Goal: Task Accomplishment & Management: Complete application form

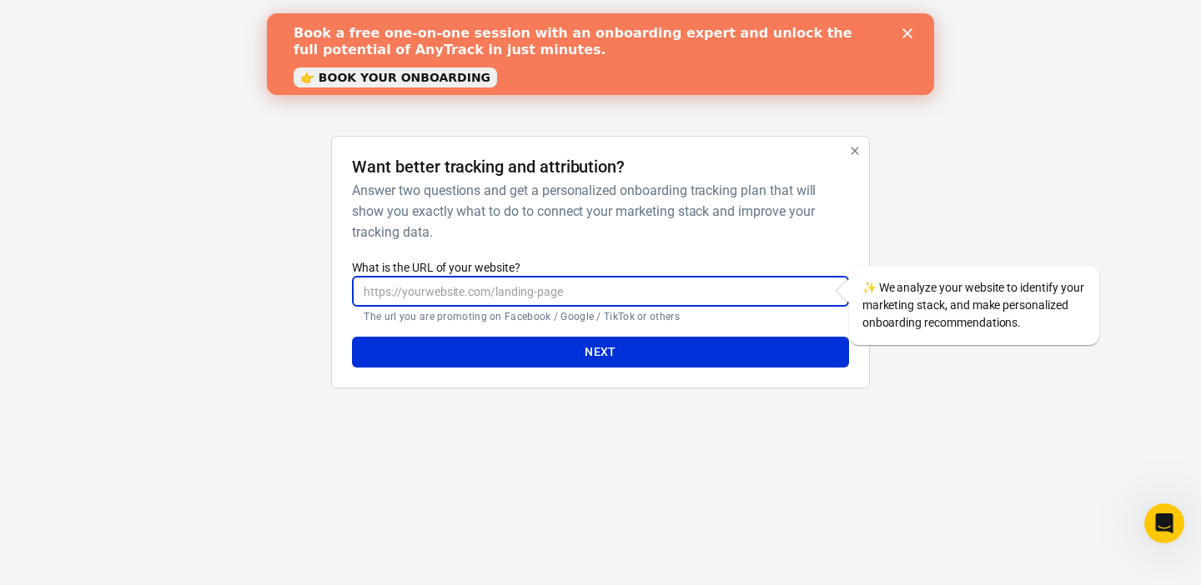
click at [575, 295] on input "What is the URL of your website?" at bounding box center [600, 291] width 496 height 31
paste input "[URL][DOMAIN_NAME]"
type input "[URL][DOMAIN_NAME]"
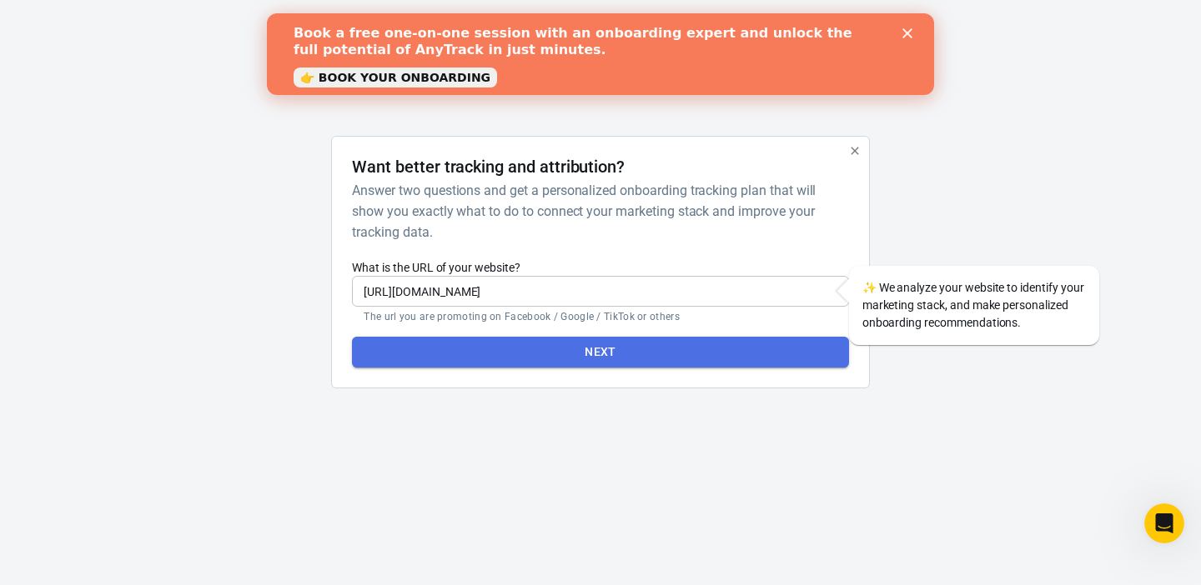
click at [549, 346] on button "Next" at bounding box center [600, 352] width 496 height 31
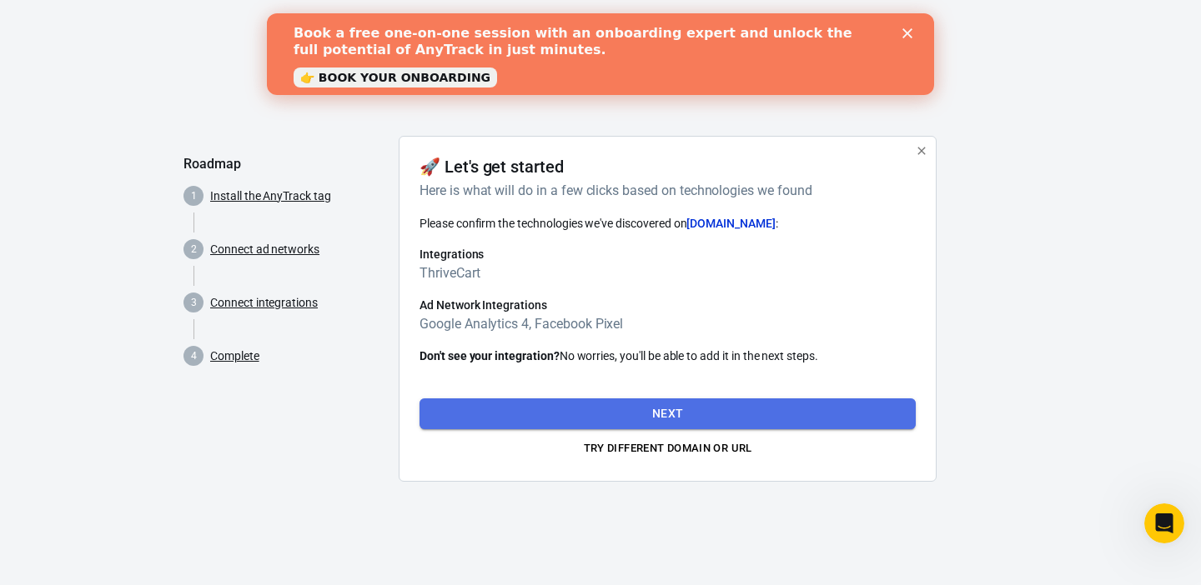
click at [685, 409] on button "Next" at bounding box center [667, 414] width 496 height 31
